Goal: Task Accomplishment & Management: Use online tool/utility

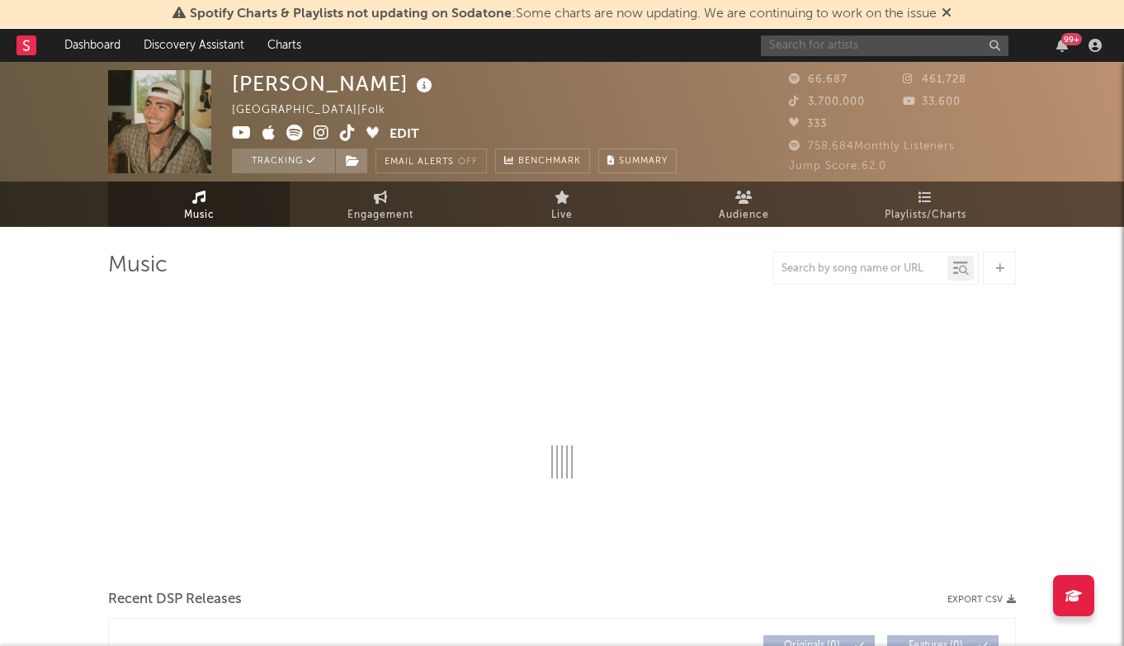
click at [911, 54] on input "text" at bounding box center [885, 45] width 248 height 21
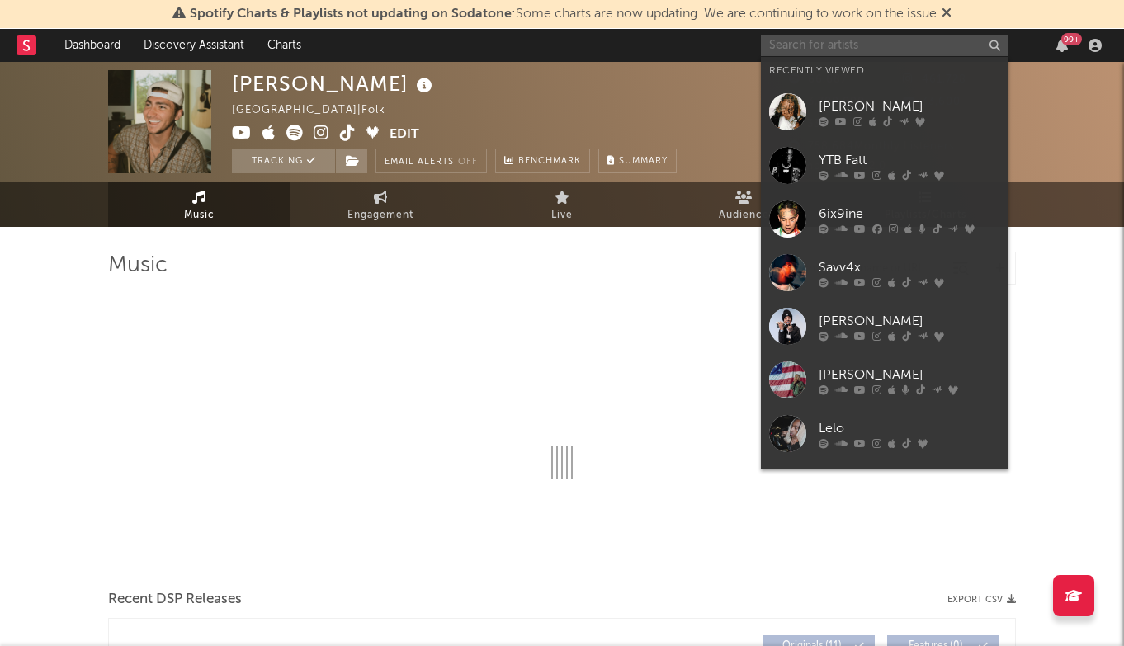
type input "y"
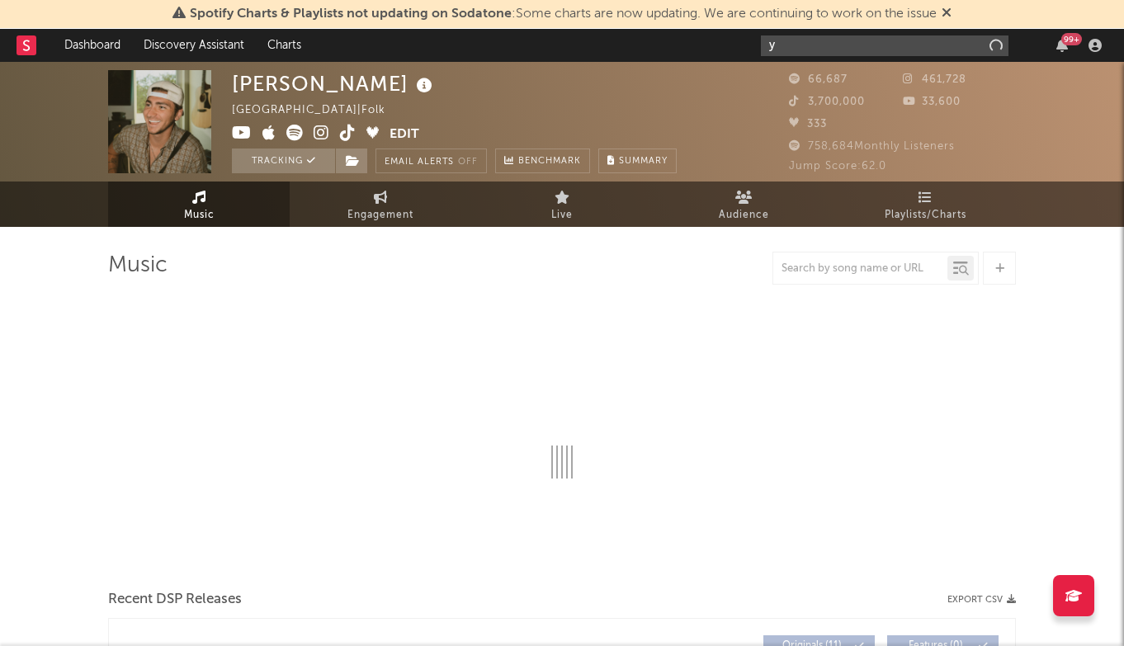
select select "6m"
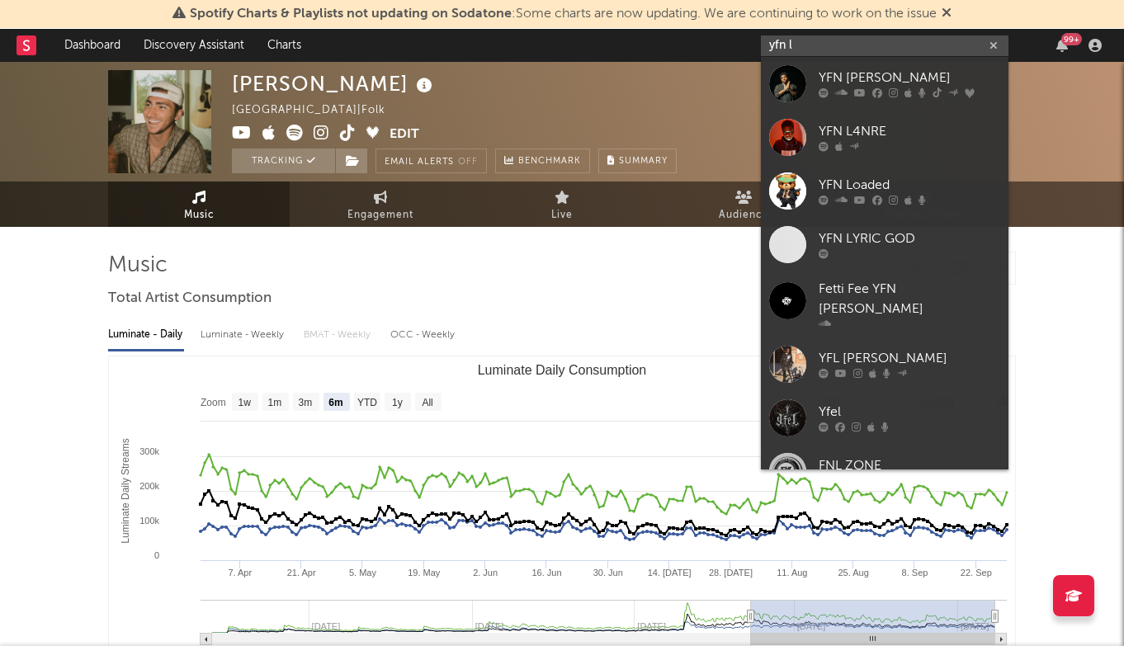
type input "yfn l"
click at [941, 83] on div "YFN [PERSON_NAME]" at bounding box center [910, 79] width 182 height 20
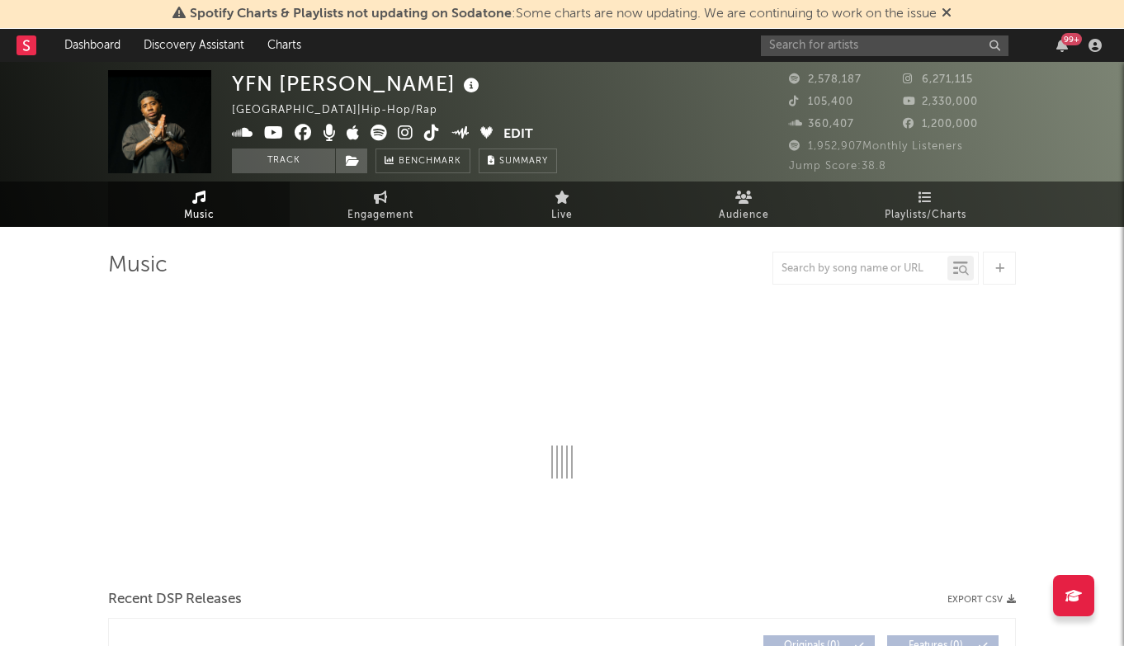
select select "6m"
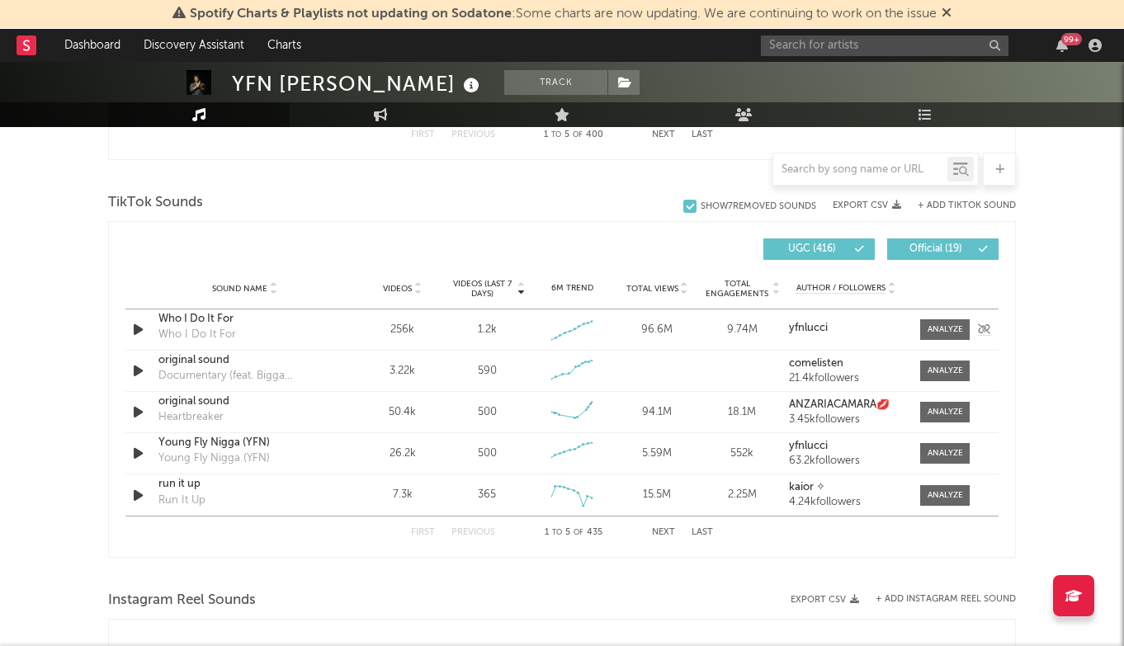
scroll to position [1059, 0]
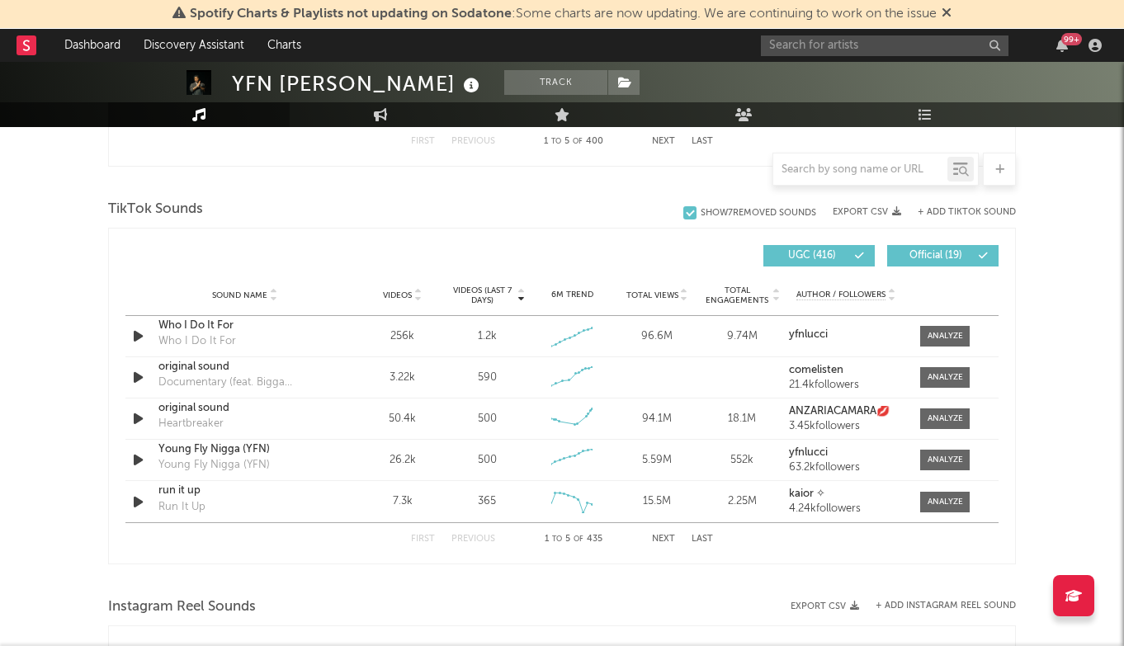
click at [707, 538] on button "Last" at bounding box center [702, 539] width 21 height 9
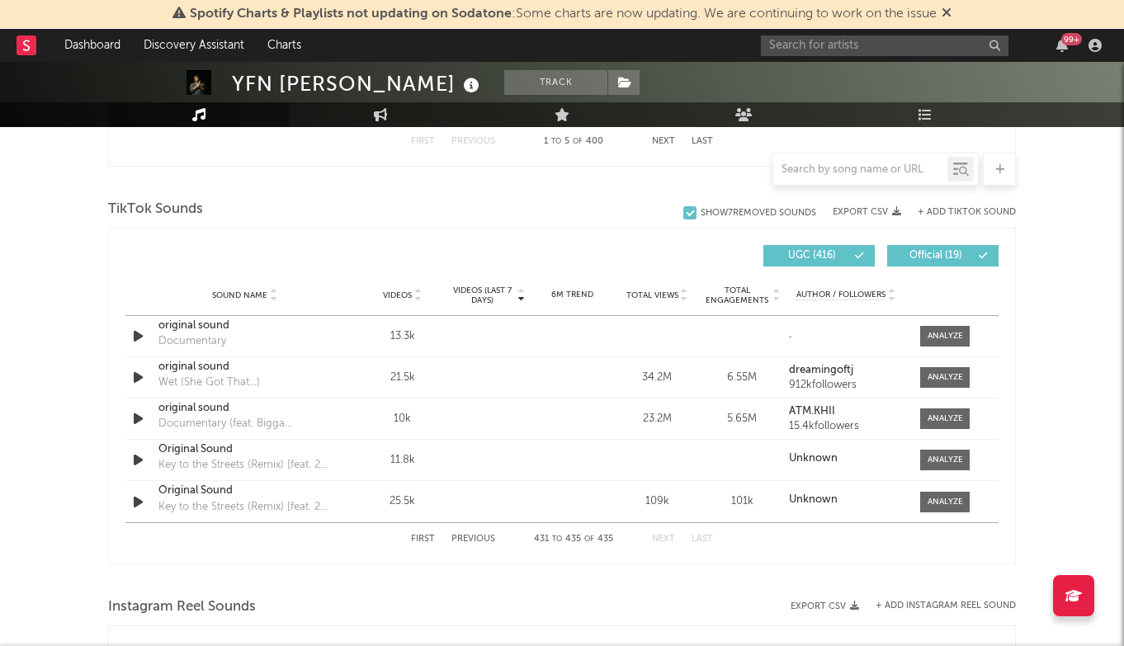
click at [484, 543] on button "Previous" at bounding box center [473, 539] width 44 height 9
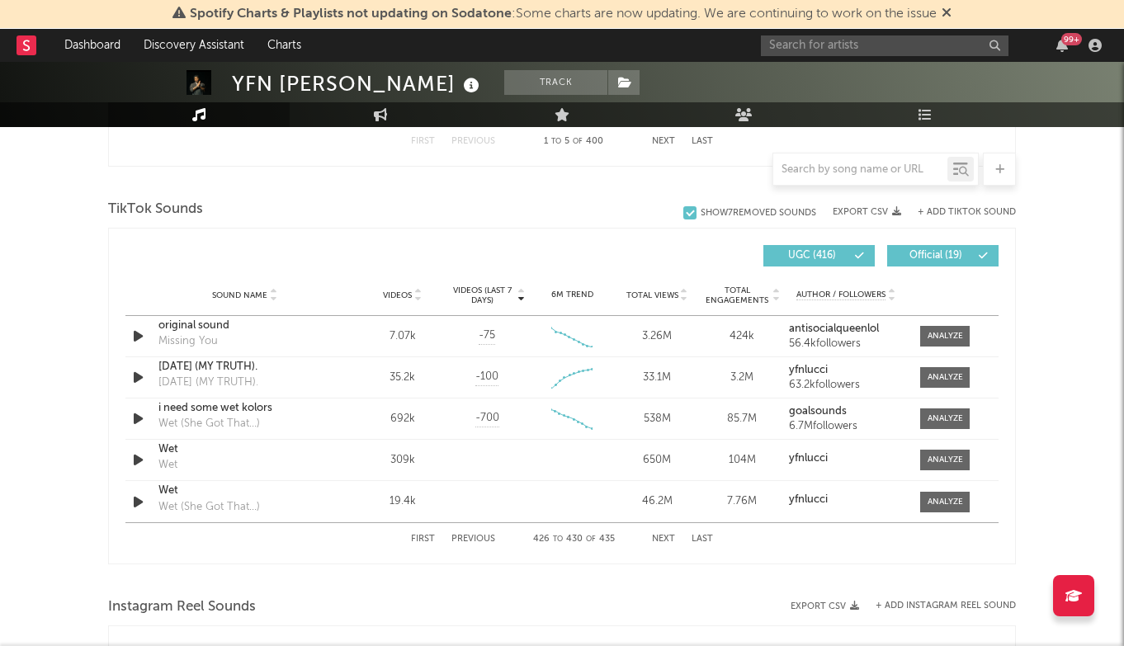
click at [484, 543] on button "Previous" at bounding box center [473, 539] width 44 height 9
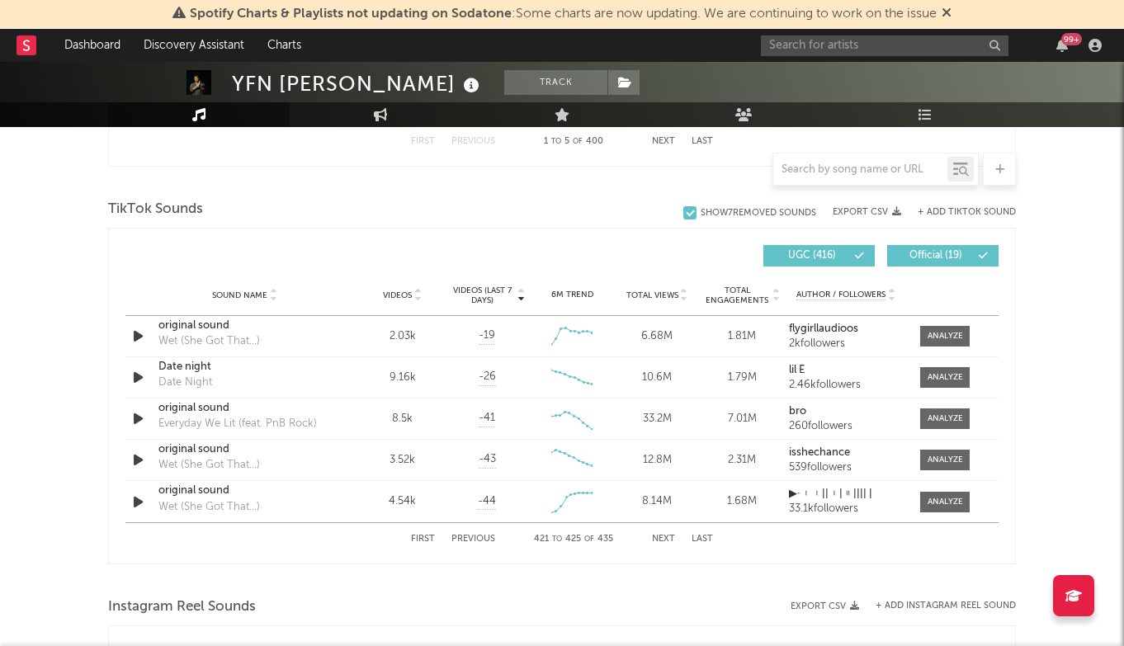
click at [484, 543] on button "Previous" at bounding box center [473, 539] width 44 height 9
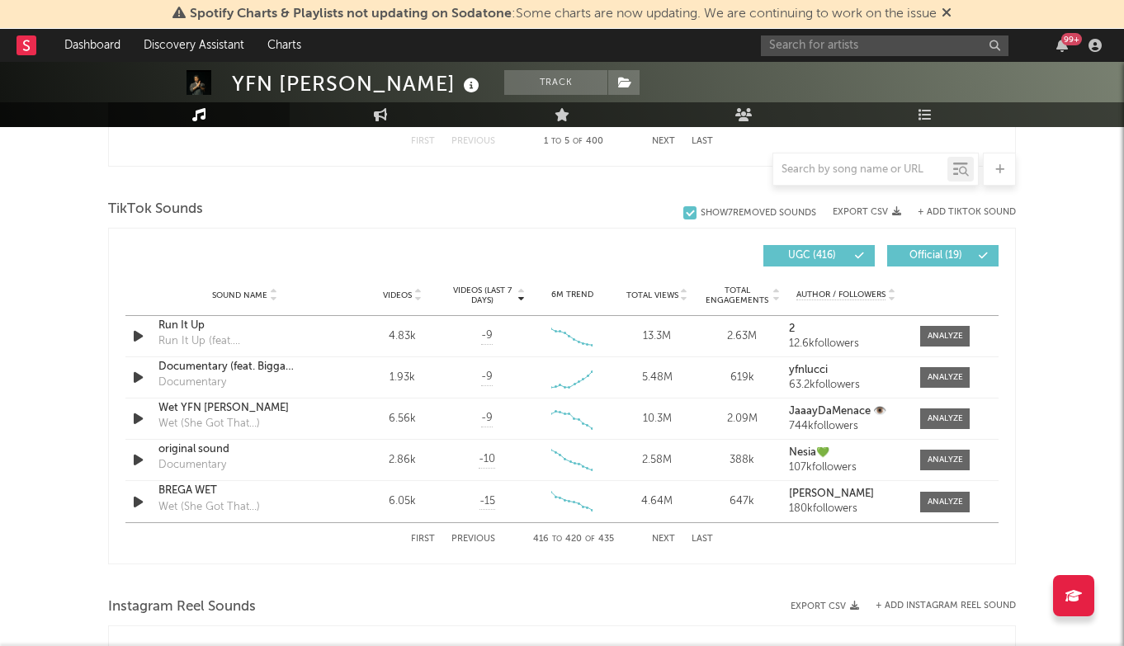
click at [484, 543] on button "Previous" at bounding box center [473, 539] width 44 height 9
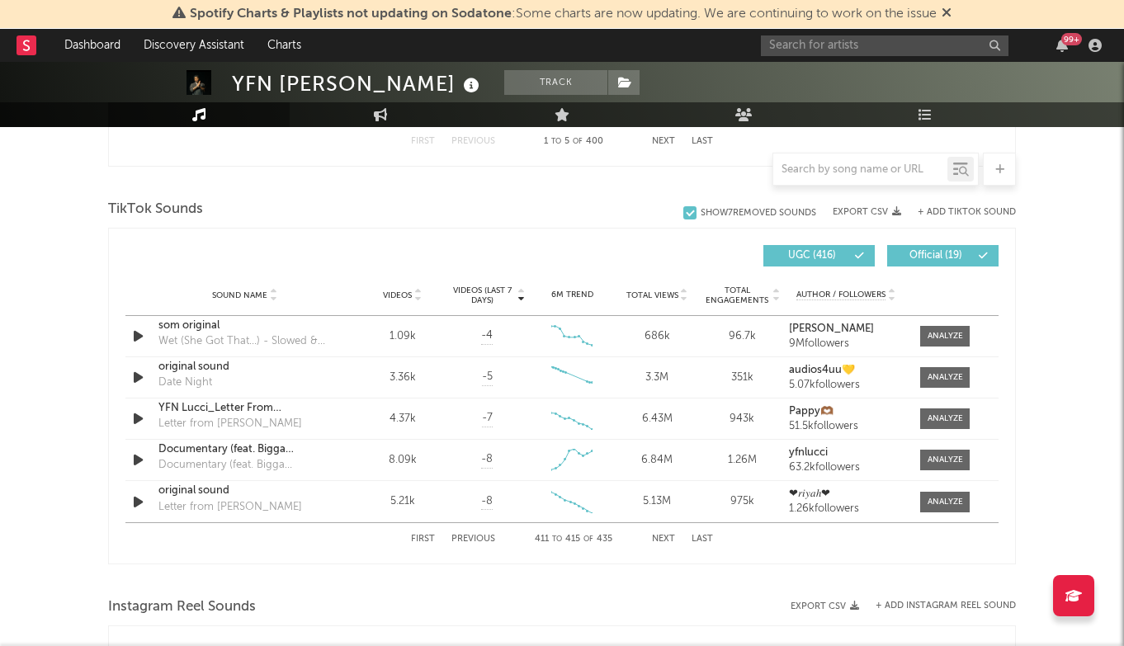
click at [484, 543] on button "Previous" at bounding box center [473, 539] width 44 height 9
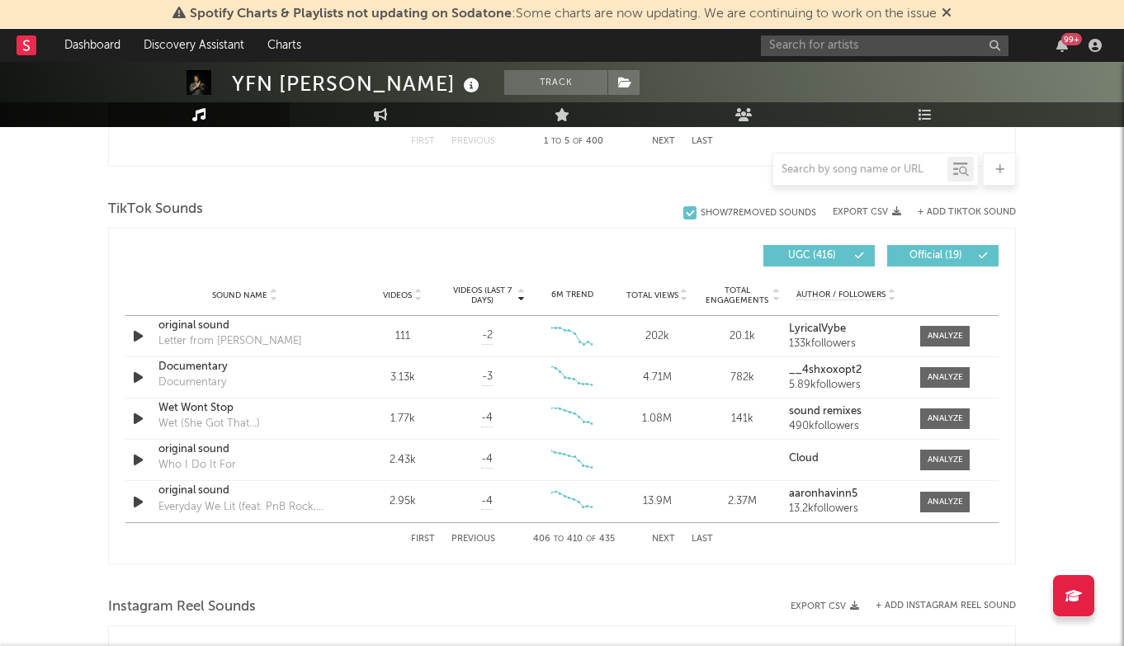
click at [421, 536] on button "First" at bounding box center [423, 539] width 24 height 9
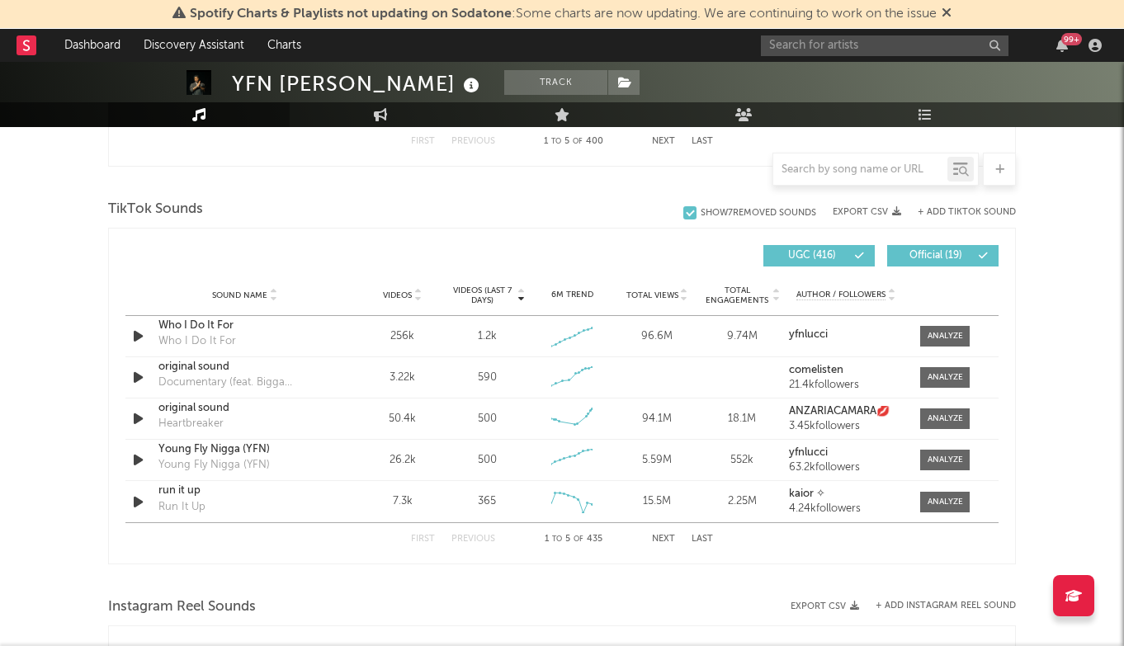
click at [979, 212] on button "+ Add TikTok Sound" at bounding box center [967, 212] width 98 height 9
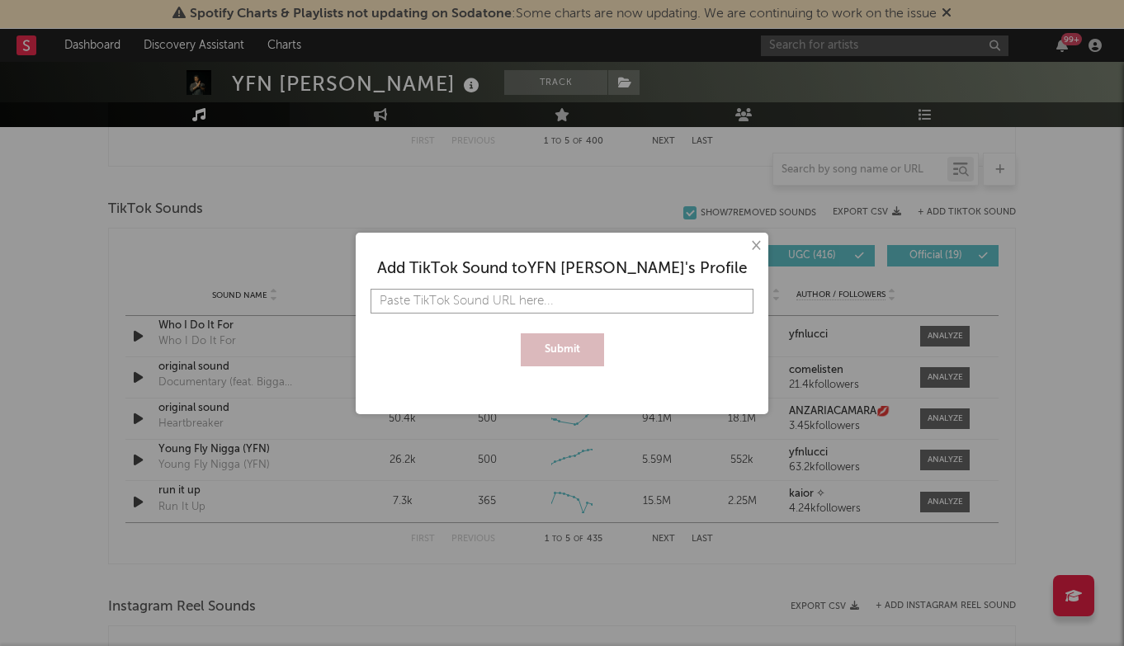
paste input "[URL][DOMAIN_NAME]"
type input "[URL][DOMAIN_NAME]"
click at [556, 352] on button "Submit" at bounding box center [562, 349] width 83 height 33
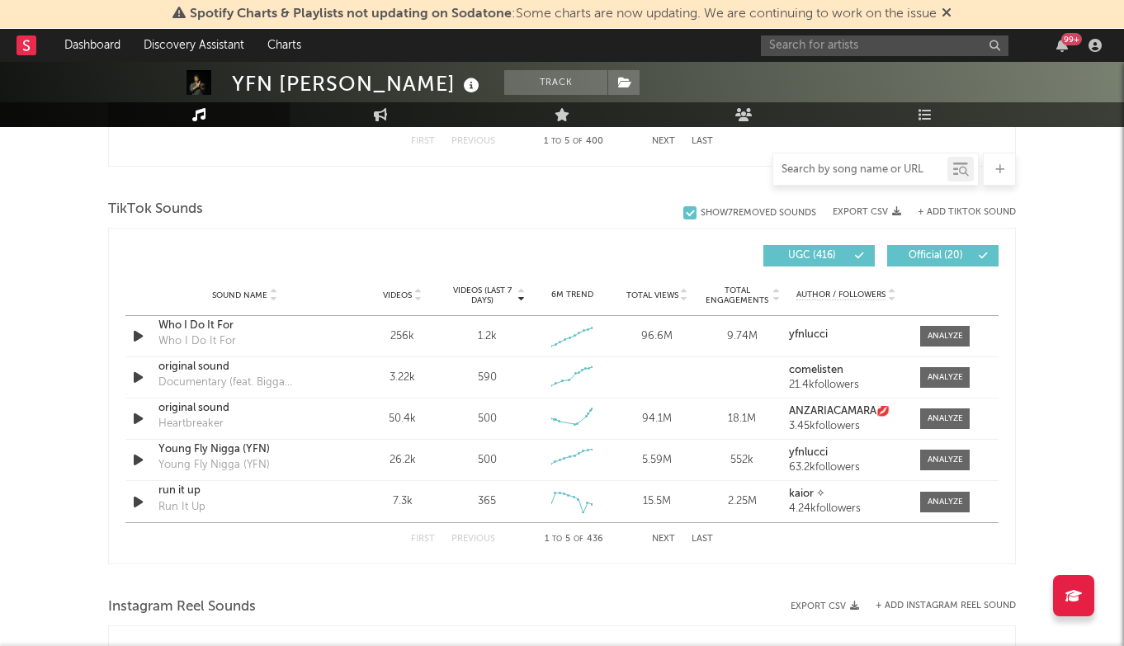
click at [911, 170] on input "text" at bounding box center [860, 169] width 174 height 13
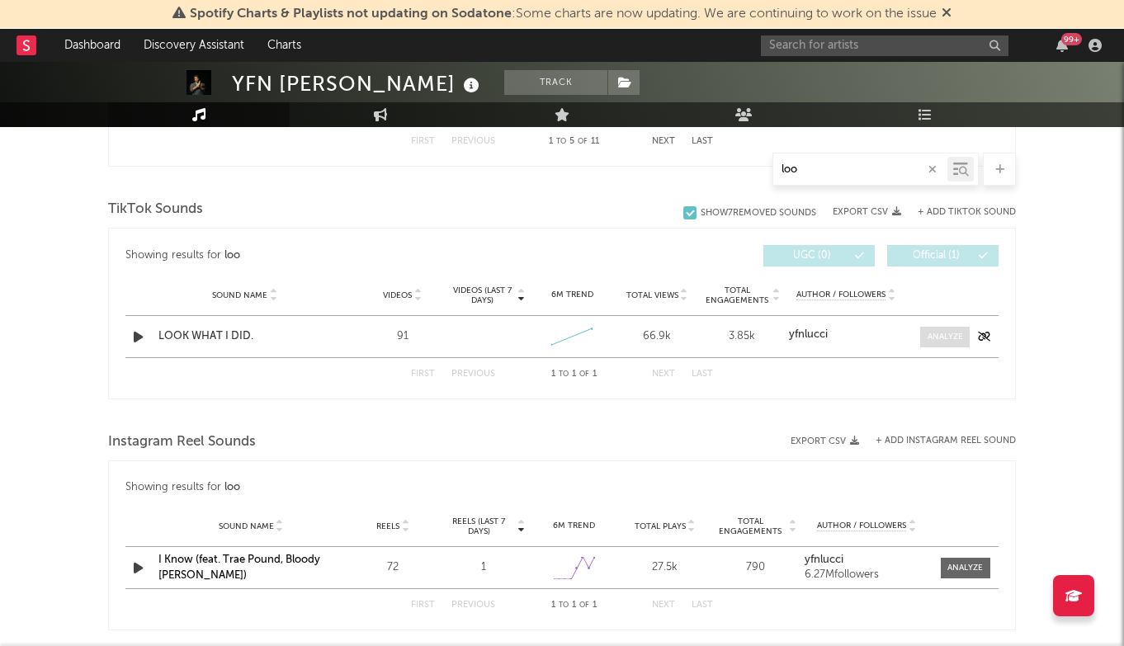
type input "loo"
click at [926, 337] on span at bounding box center [945, 337] width 50 height 21
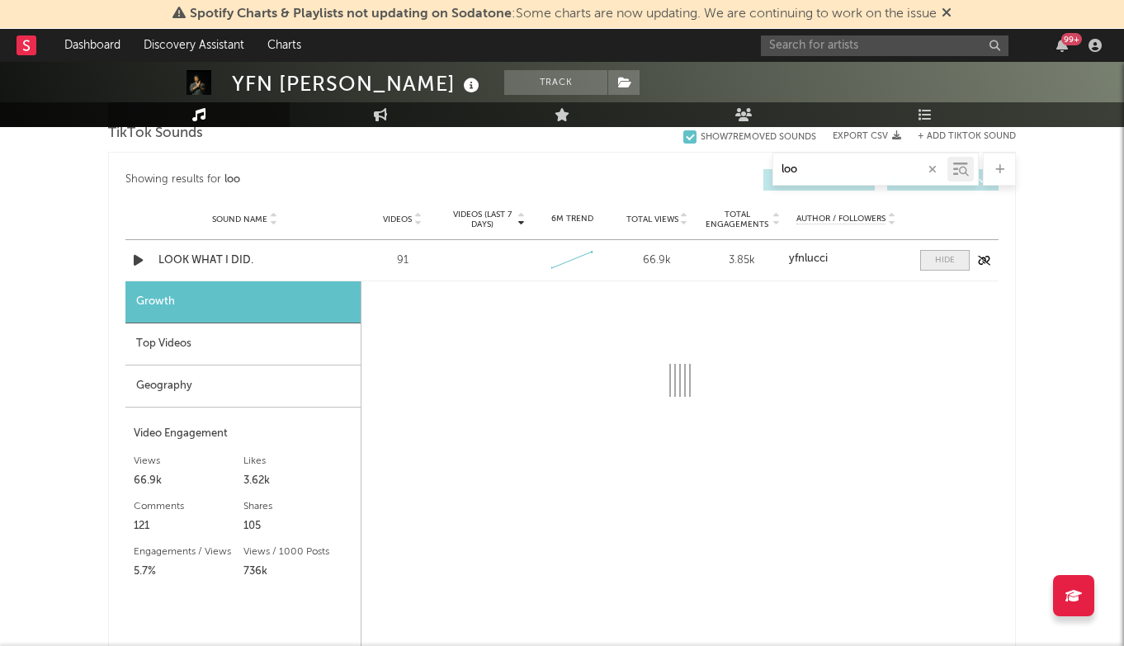
scroll to position [1205, 0]
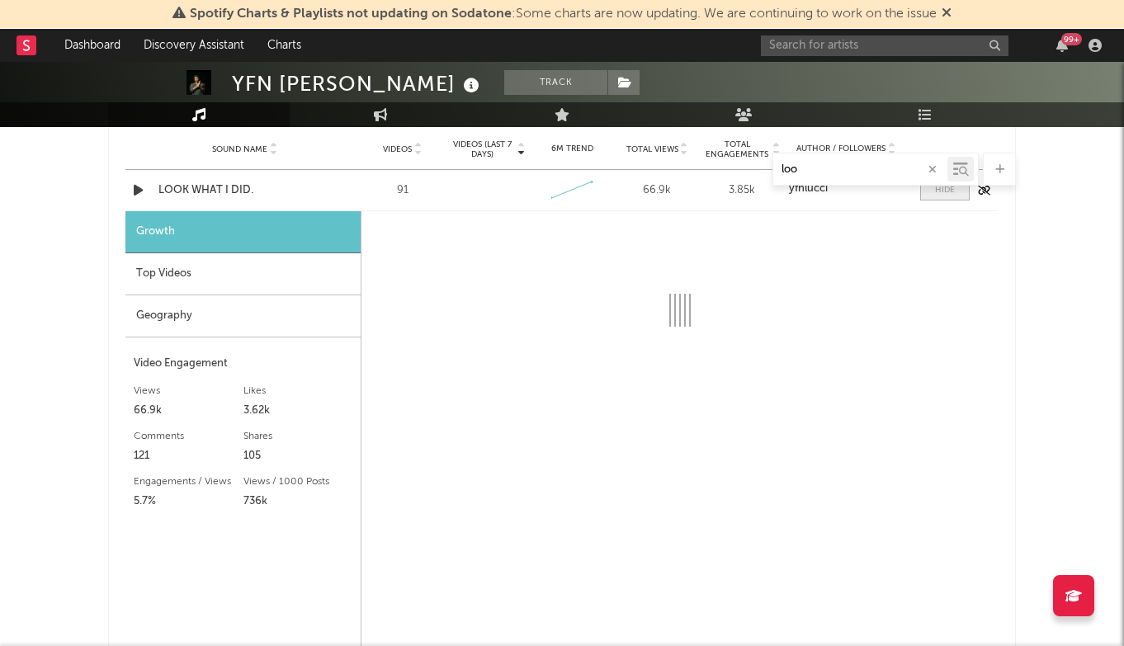
select select "1w"
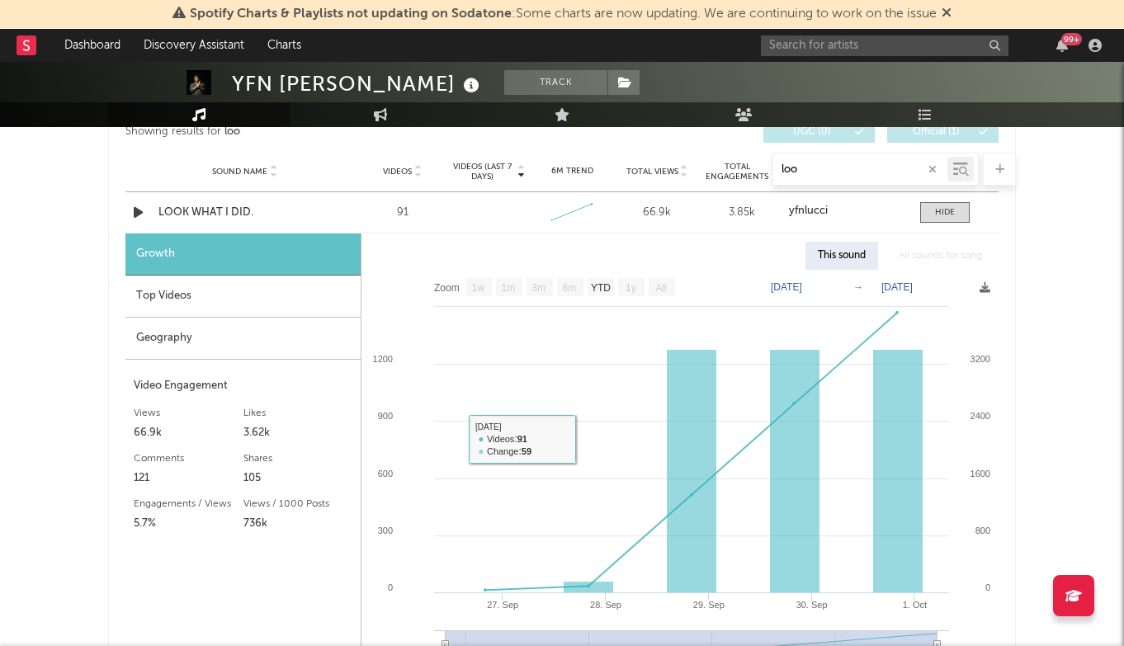
scroll to position [1176, 0]
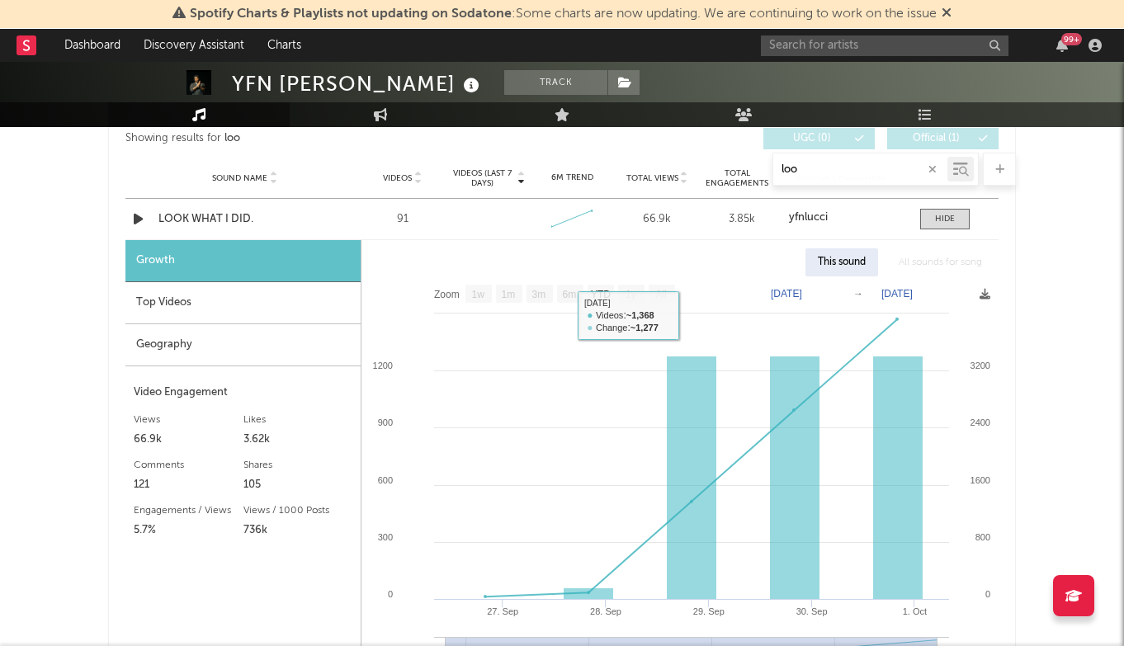
click at [273, 313] on div "Top Videos" at bounding box center [242, 303] width 235 height 42
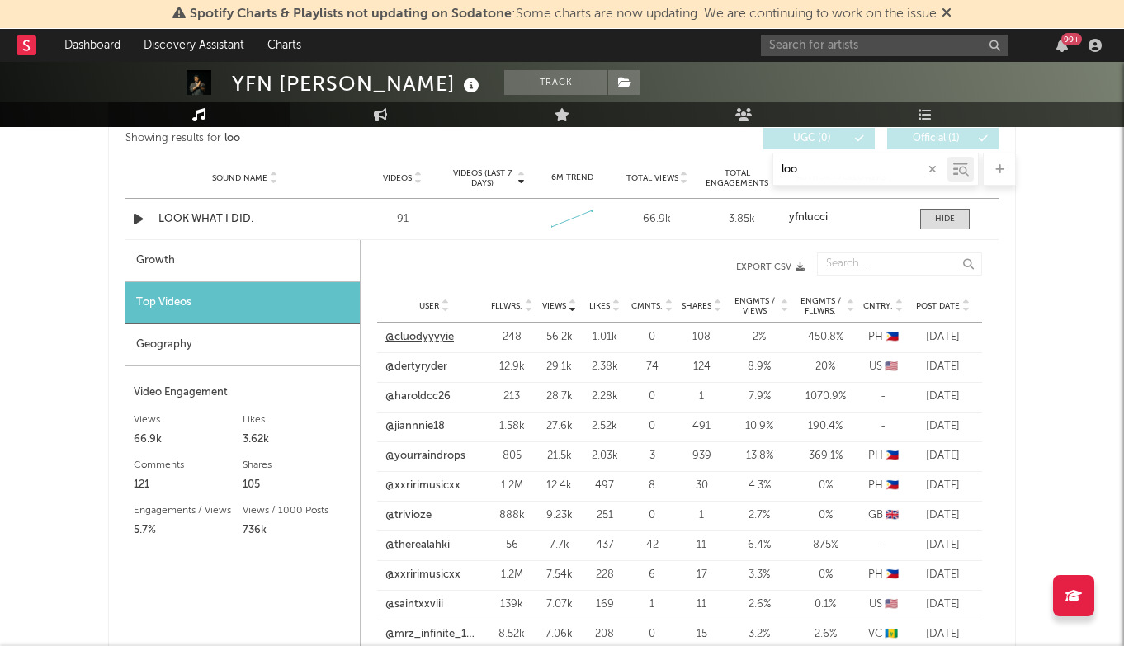
click at [429, 337] on link "@cluodyyyyie" at bounding box center [419, 337] width 69 height 17
